Goal: Information Seeking & Learning: Learn about a topic

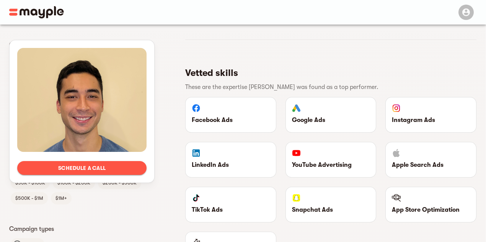
scroll to position [498, 0]
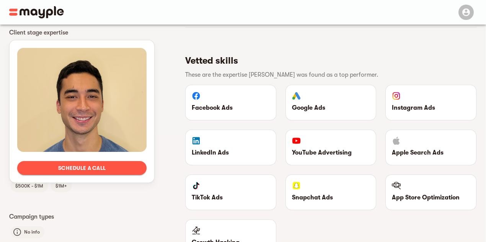
drag, startPoint x: 196, startPoint y: 148, endPoint x: 218, endPoint y: 157, distance: 23.0
click at [218, 157] on p "LinkedIn Ads" at bounding box center [231, 152] width 78 height 9
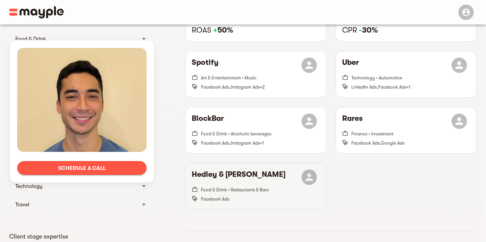
scroll to position [275, 0]
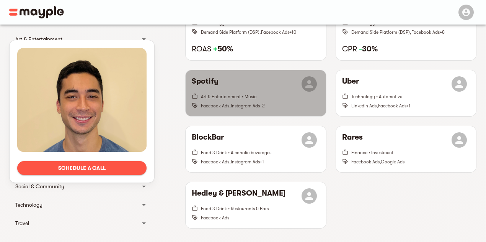
click at [211, 84] on h6 "Spotify" at bounding box center [205, 83] width 27 height 15
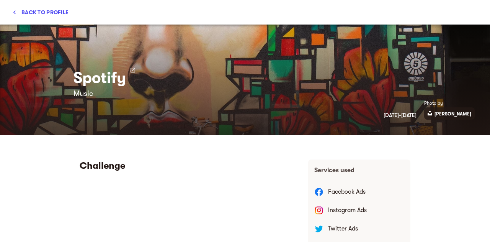
scroll to position [0, 0]
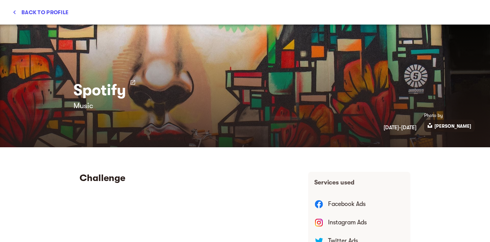
click at [15, 11] on icon "button" at bounding box center [14, 12] width 2 height 4
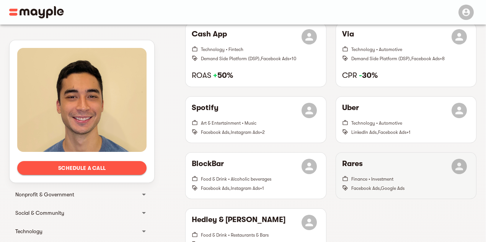
scroll to position [237, 0]
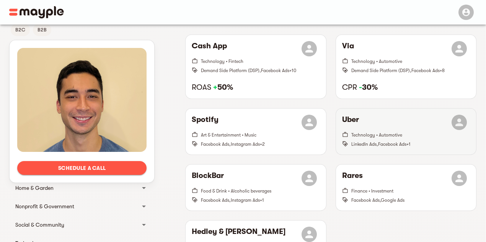
click at [347, 127] on h6 "Uber" at bounding box center [350, 122] width 17 height 15
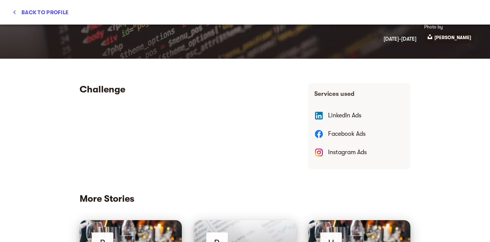
scroll to position [77, 0]
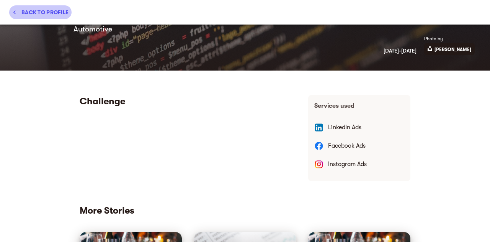
click at [14, 13] on icon "button" at bounding box center [15, 12] width 8 height 8
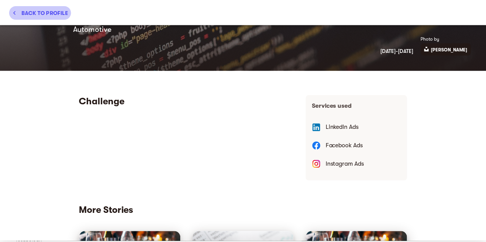
scroll to position [237, 0]
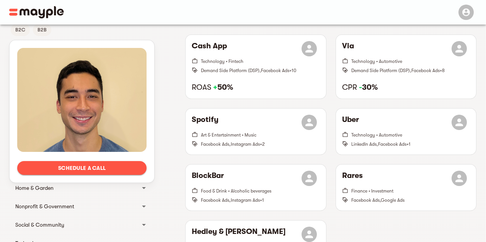
click at [14, 13] on img at bounding box center [36, 12] width 55 height 12
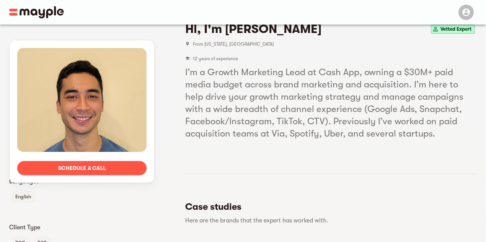
scroll to position [0, 0]
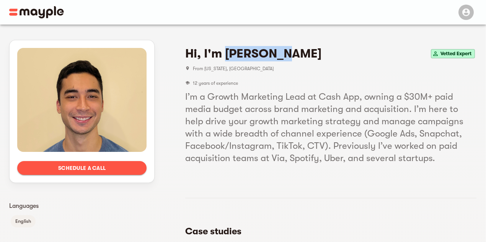
drag, startPoint x: 228, startPoint y: 52, endPoint x: 286, endPoint y: 52, distance: 59.0
click at [286, 52] on h4 "Hi, I'm Anthony K." at bounding box center [253, 53] width 136 height 15
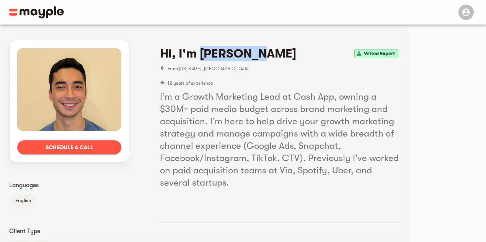
copy h4 "Anthony K"
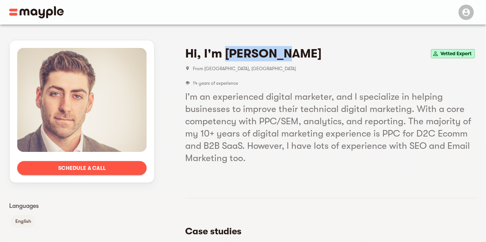
drag, startPoint x: 226, startPoint y: 51, endPoint x: 277, endPoint y: 51, distance: 51.3
click at [277, 51] on div "Hi, I'm Dillon Z. Vetted Expert" at bounding box center [330, 53] width 291 height 15
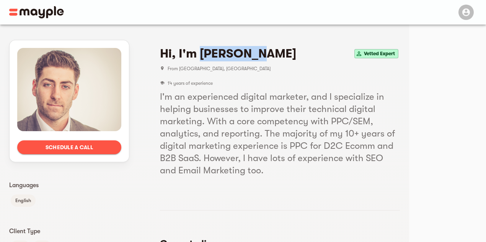
copy h4 "Dillon Z."
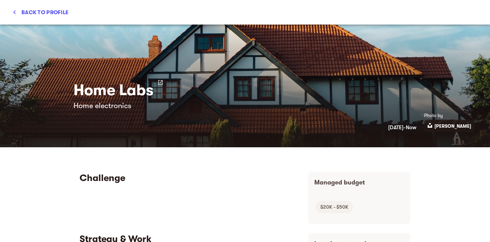
scroll to position [169, 0]
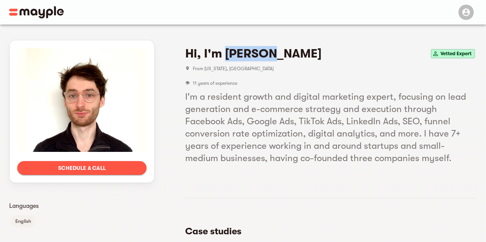
drag, startPoint x: 242, startPoint y: 53, endPoint x: 270, endPoint y: 53, distance: 28.0
click at [270, 53] on h4 "Hi, I'm [PERSON_NAME]" at bounding box center [253, 53] width 136 height 15
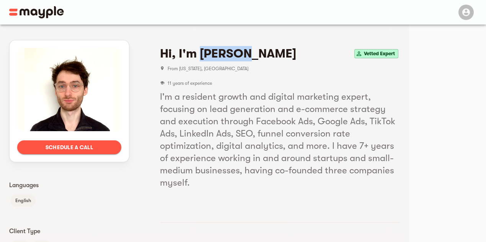
copy h4 "Jake M."
